Goal: Register for event/course

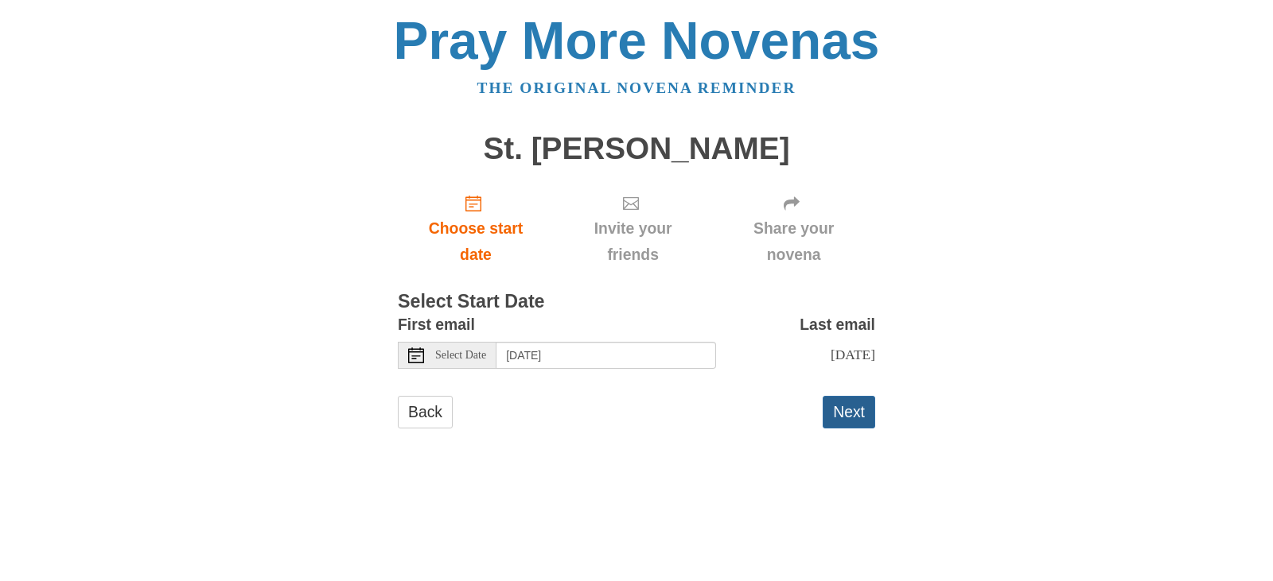
click at [841, 411] on button "Next" at bounding box center [848, 412] width 52 height 33
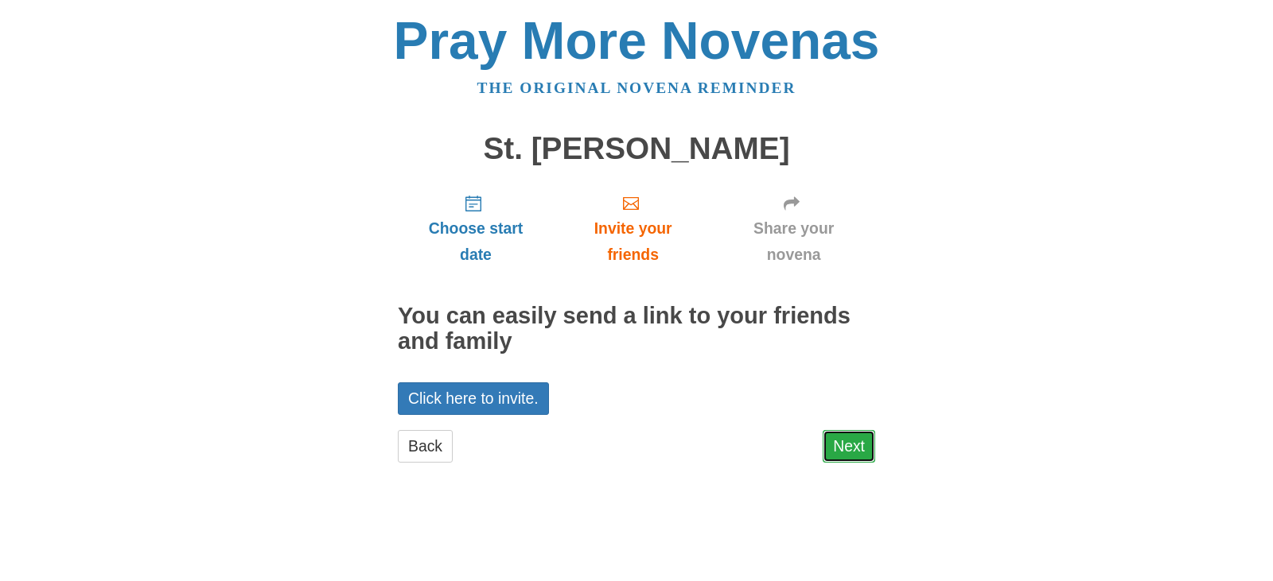
click at [851, 445] on link "Next" at bounding box center [848, 446] width 52 height 33
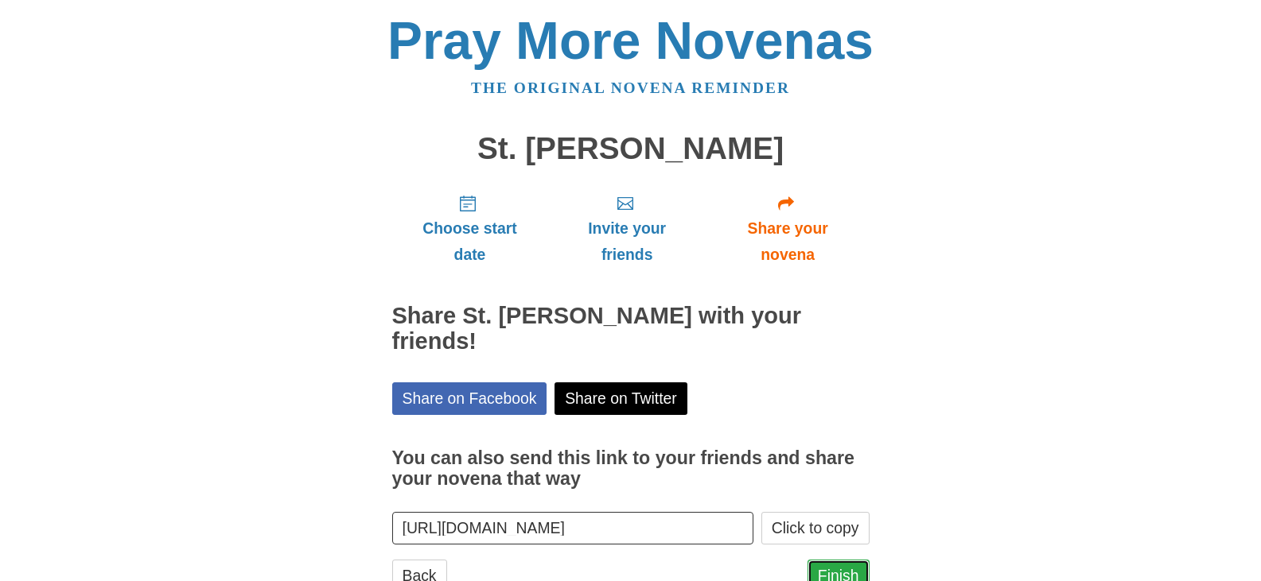
click at [849, 560] on link "Finish" at bounding box center [838, 576] width 62 height 33
